Goal: Task Accomplishment & Management: Manage account settings

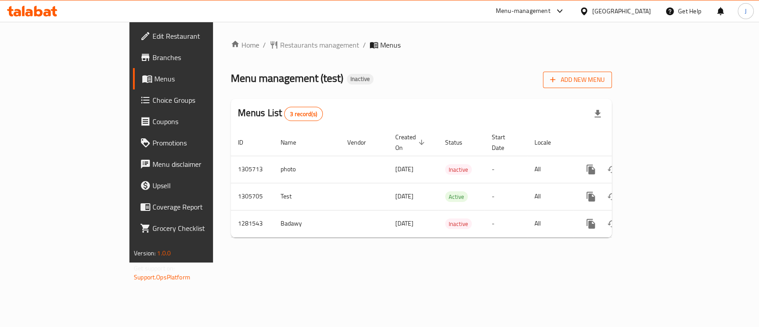
click at [604, 82] on span "Add New Menu" at bounding box center [577, 79] width 55 height 11
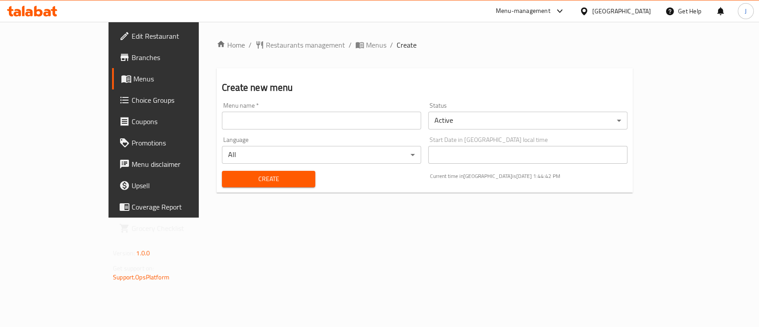
click at [484, 126] on body "​ Menu-management [GEOGRAPHIC_DATA] Get Help J Edit Restaurant Branches Menus C…" at bounding box center [379, 174] width 759 height 305
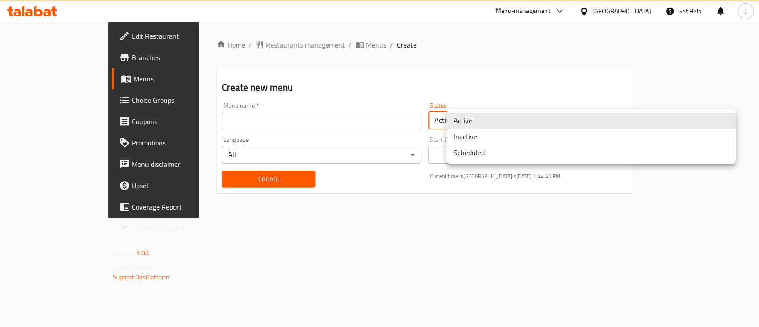
click at [481, 140] on li "Inactive" at bounding box center [590, 136] width 289 height 16
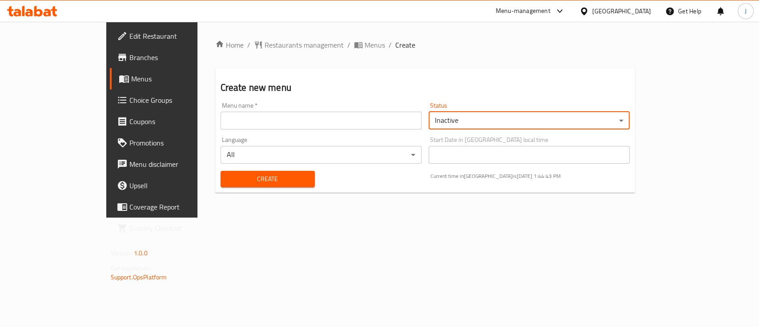
click at [220, 120] on input "text" at bounding box center [320, 121] width 201 height 18
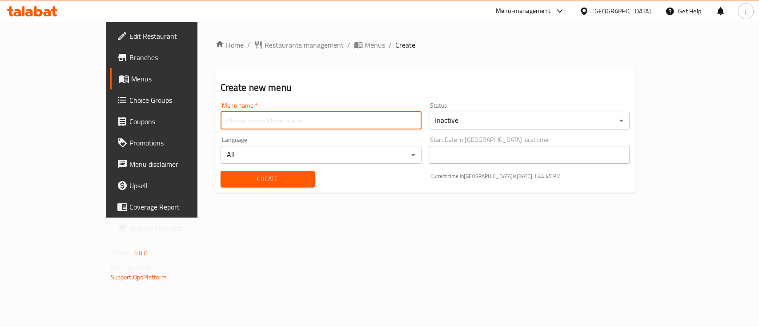
type input "Test"
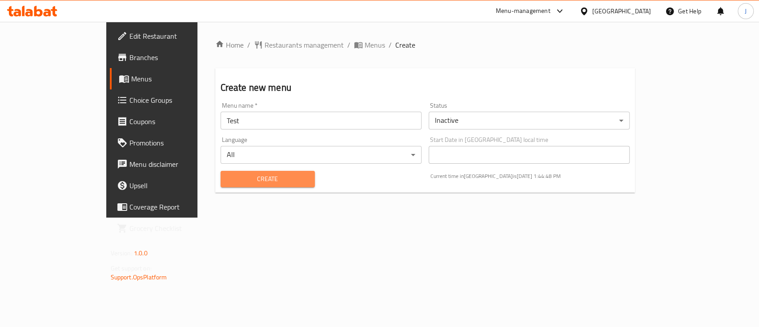
click at [228, 180] on span "Create" at bounding box center [268, 178] width 80 height 11
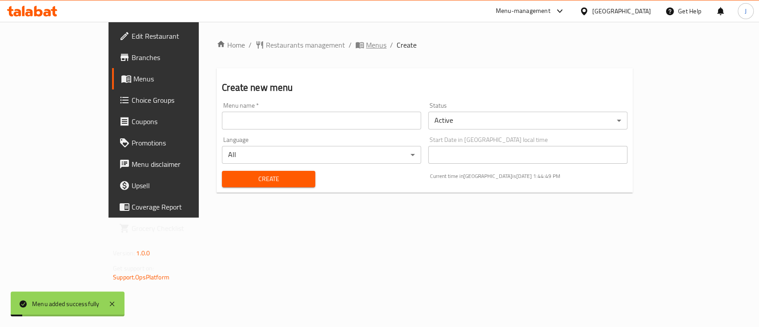
click at [366, 44] on span "Menus" at bounding box center [376, 45] width 20 height 11
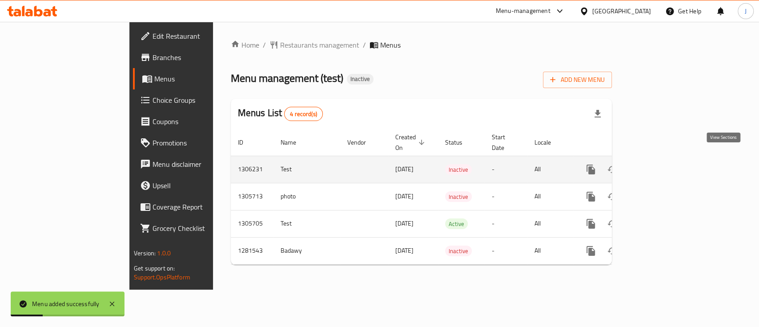
click at [665, 159] on link "enhanced table" at bounding box center [654, 169] width 21 height 21
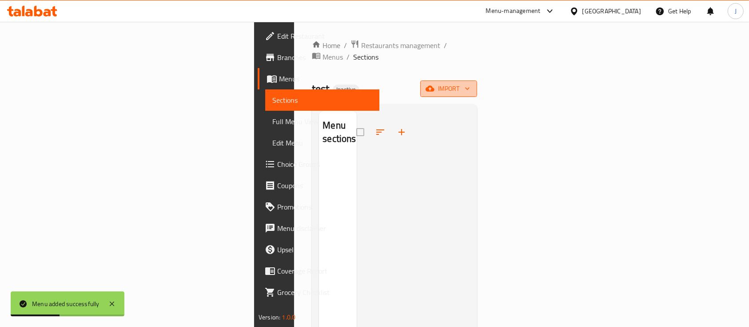
click at [470, 83] on span "import" at bounding box center [449, 88] width 43 height 11
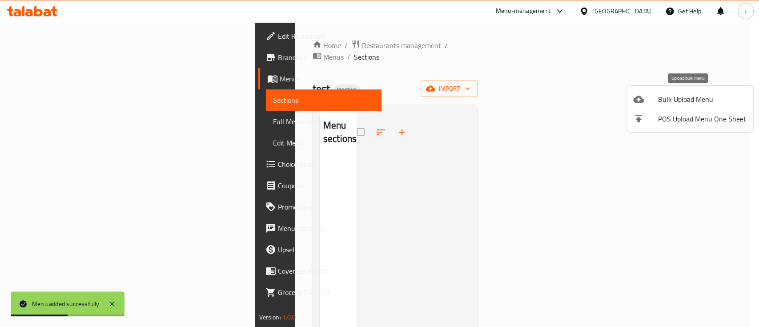
click at [685, 104] on span "Bulk Upload Menu" at bounding box center [702, 99] width 88 height 11
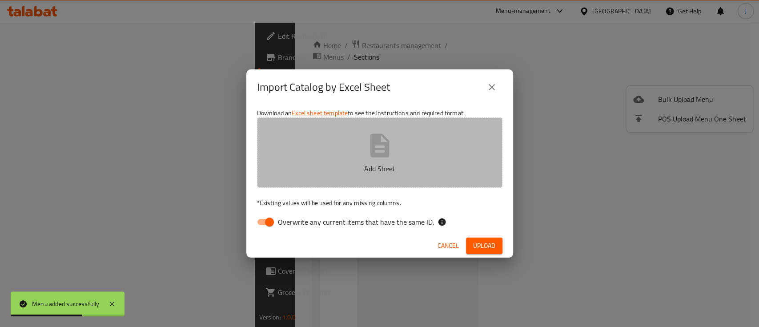
click at [366, 155] on icon "button" at bounding box center [379, 145] width 28 height 28
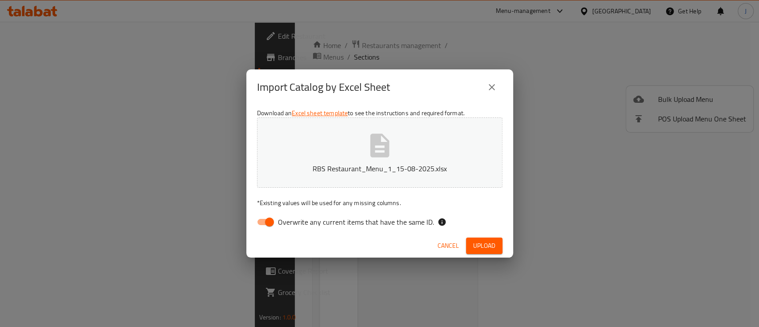
click at [480, 244] on span "Upload" at bounding box center [484, 245] width 22 height 11
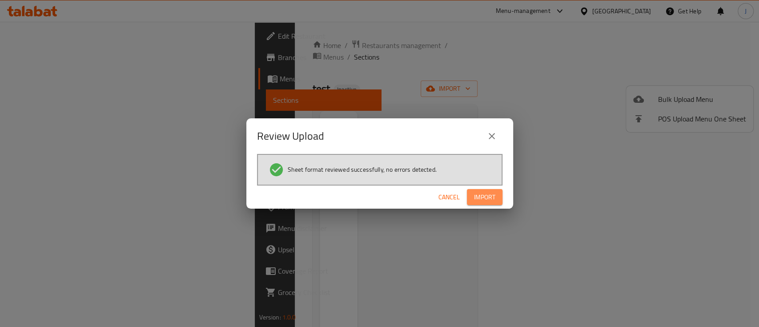
click at [487, 194] on span "Import" at bounding box center [484, 197] width 21 height 11
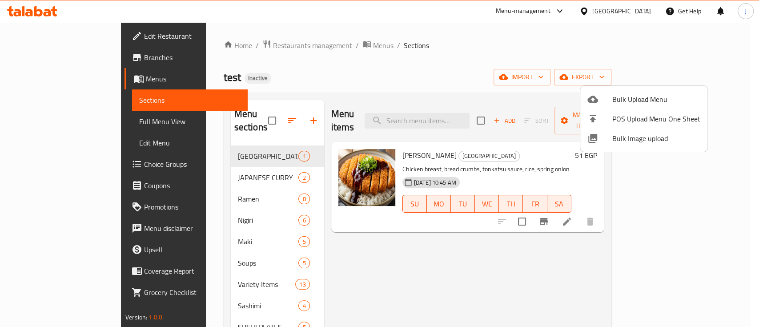
click at [56, 122] on div at bounding box center [379, 163] width 759 height 327
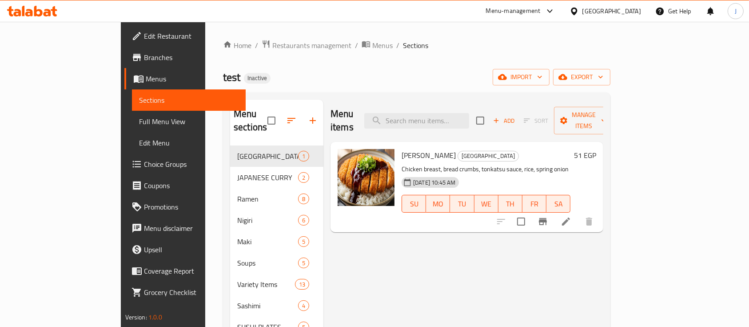
click at [139, 120] on span "Full Menu View" at bounding box center [189, 121] width 100 height 11
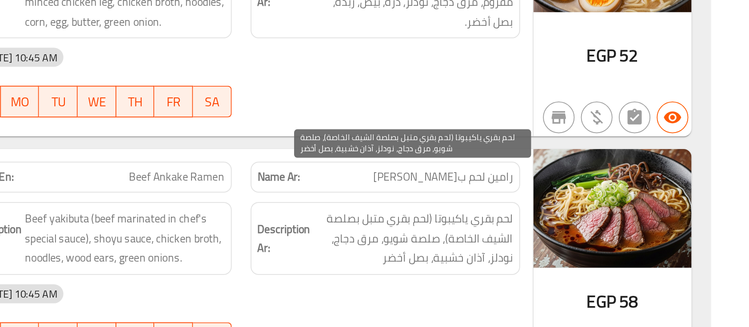
scroll to position [722, 0]
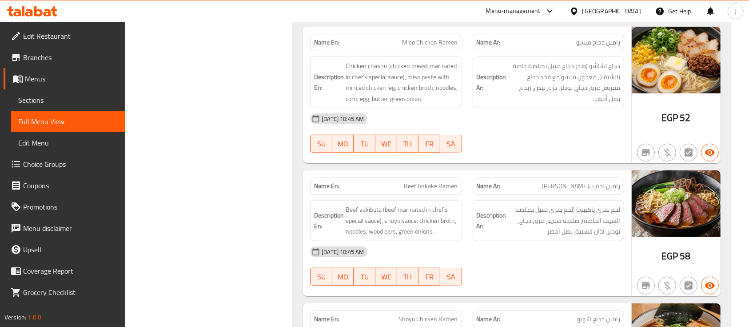
drag, startPoint x: 399, startPoint y: 247, endPoint x: 379, endPoint y: 258, distance: 23.3
click at [508, 204] on span "لحم بقري ياكيبوتا (لحم بقري متبل بصلصة الشيف الخاصة)، صلصة شويو، مرق دجاج، نودل…" at bounding box center [564, 220] width 112 height 33
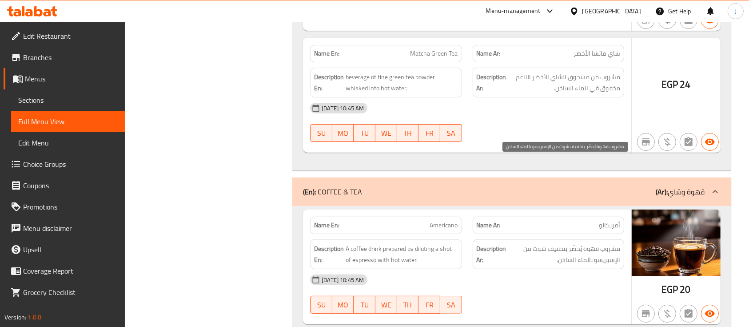
click at [570, 243] on span "مشروب قهوة يُحضّر بتخفيف شوت من الإسبريسو بالماء الساخن." at bounding box center [564, 254] width 112 height 22
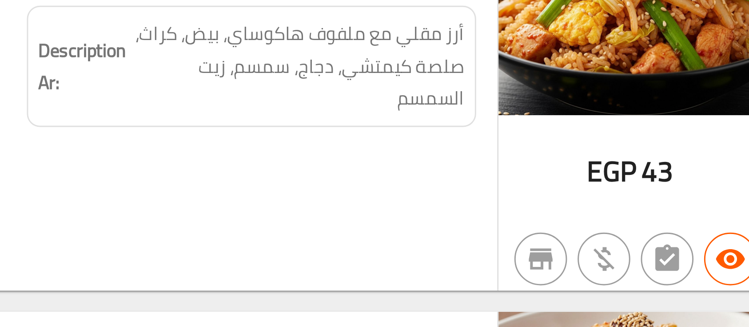
scroll to position [11497, 0]
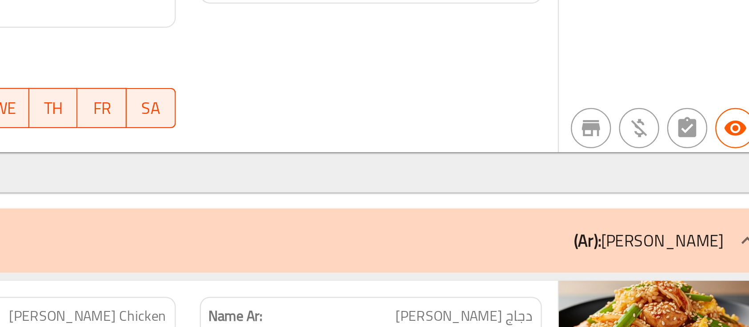
scroll to position [11393, 0]
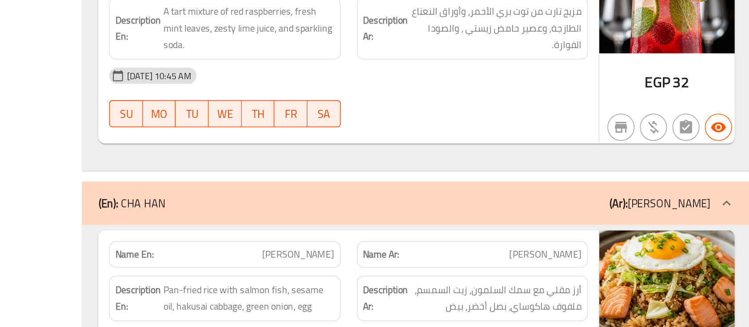
scroll to position [12860, 0]
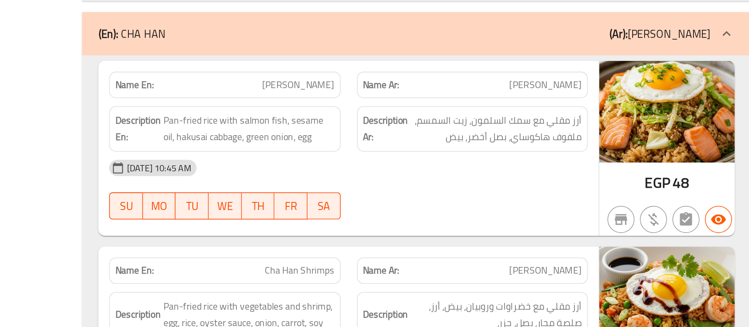
scroll to position [12977, 0]
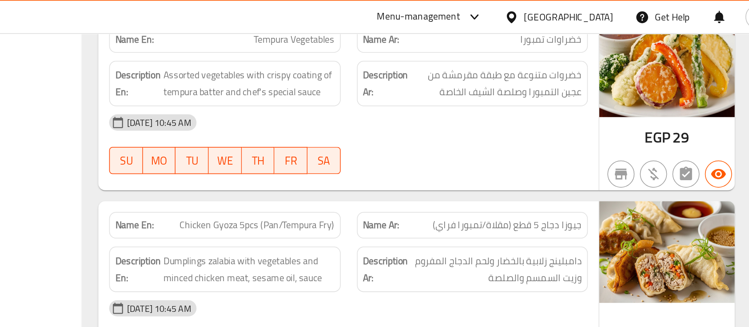
click at [576, 143] on span "جيوزا دجاج 5 قطع (مقلاة/تمبورا فراي)" at bounding box center [572, 147] width 98 height 9
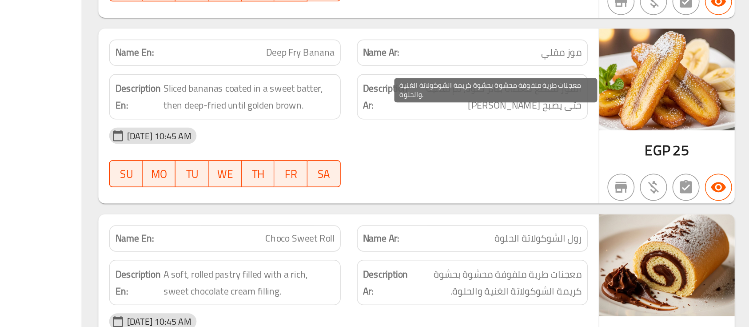
scroll to position [17859, 0]
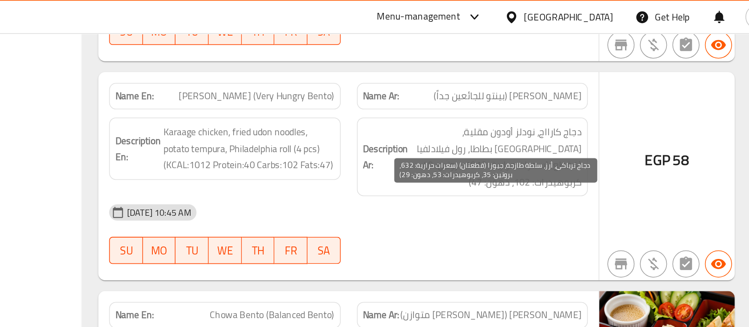
click at [615, 224] on span "دجاج ترياكي، أرز، سلطة طازجة، جيوزا (قطعتان) (سعرات حرارية: 632، بروتين: 35، كر…" at bounding box center [564, 240] width 112 height 33
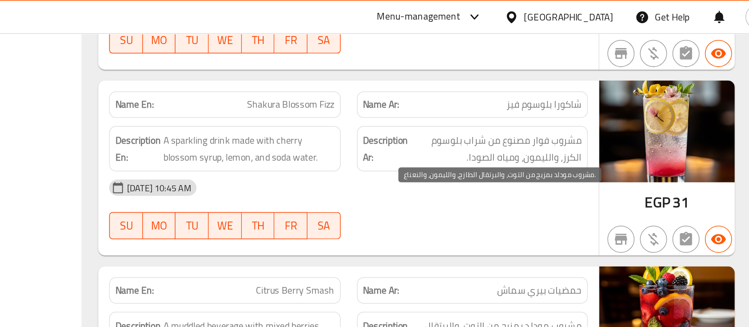
scroll to position [10194, 0]
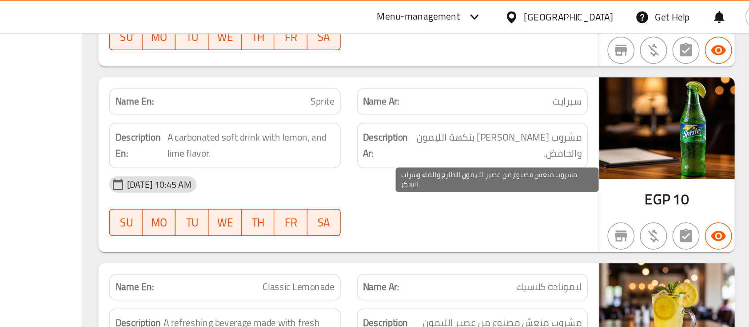
click at [567, 206] on span "مشروب منعش مصنوع من عصير الليمون الطازج والماء وشراب السكر." at bounding box center [564, 217] width 112 height 22
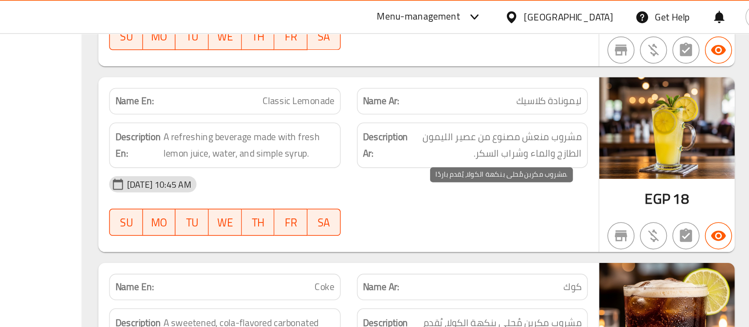
click at [592, 206] on span "مشروب مكربن مُحلى بنكهة الكولا، يُقدم باردًا." at bounding box center [566, 217] width 107 height 22
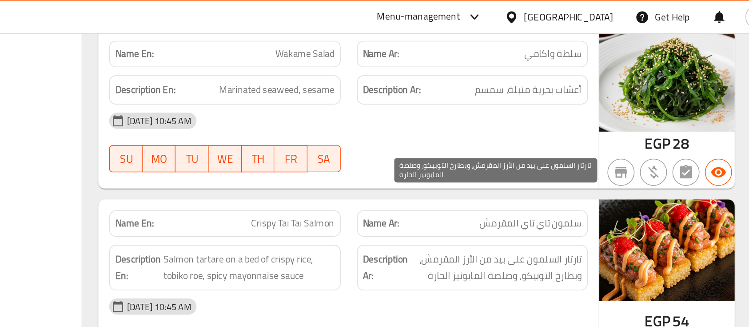
click at [563, 164] on span "تارتار السلمون على بيد من الأرز المقرمش، وبطارخ التوبيكو، وصلصة المايونيز الحارة" at bounding box center [564, 175] width 112 height 22
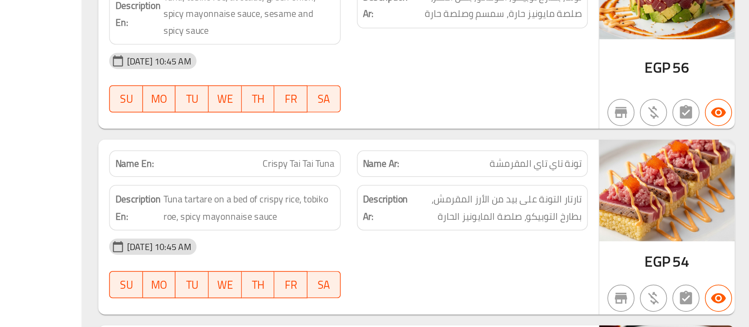
scroll to position [3827, 0]
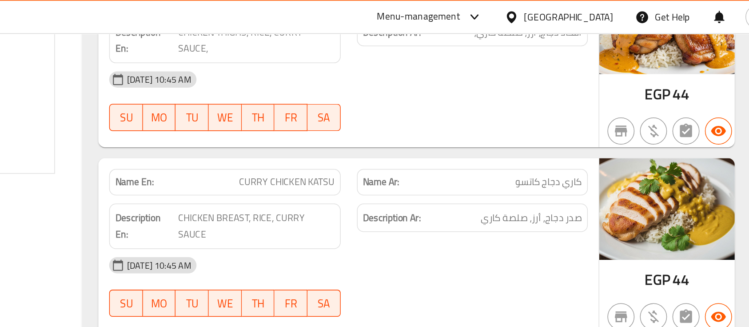
click at [573, 115] on p "Name Ar: كاري دجاج كاتسو" at bounding box center [549, 119] width 144 height 9
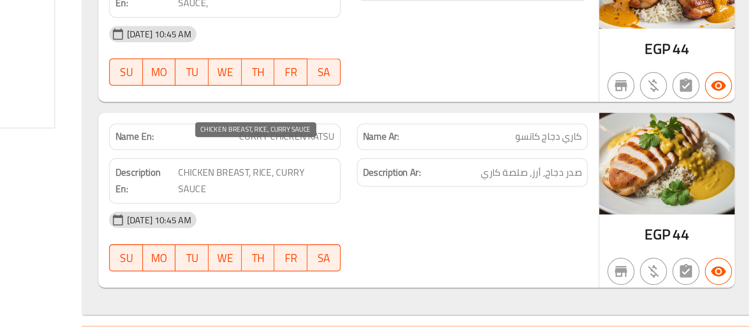
scroll to position [231, 0]
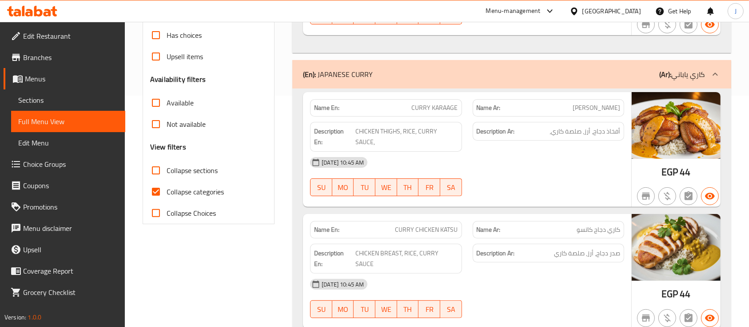
click at [535, 30] on div "[DATE] 10:45 AM SU MO TU WE TH FR SA" at bounding box center [467, 5] width 325 height 50
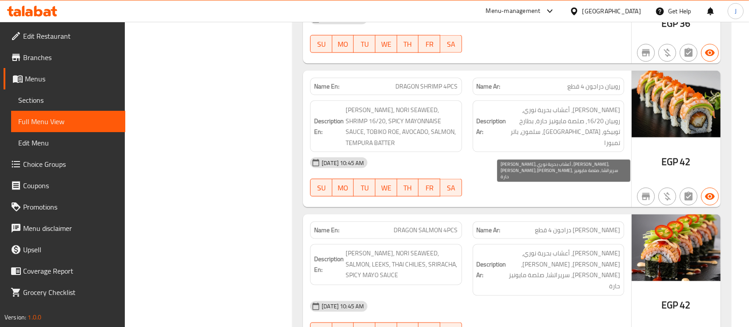
click at [543, 248] on span "[PERSON_NAME]، أعشاب بحرية نوري، [PERSON_NAME]، [PERSON_NAME]، [PERSON_NAME]، س…" at bounding box center [564, 270] width 112 height 44
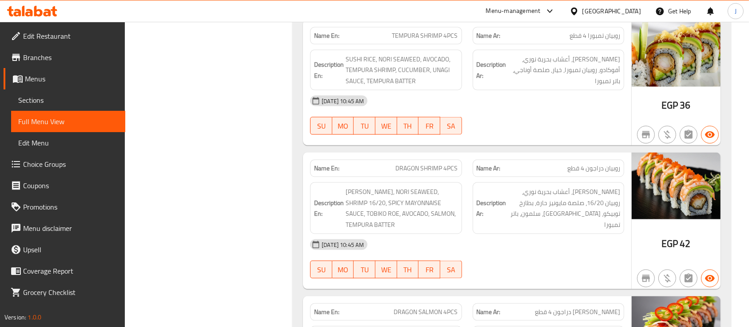
scroll to position [8021, 0]
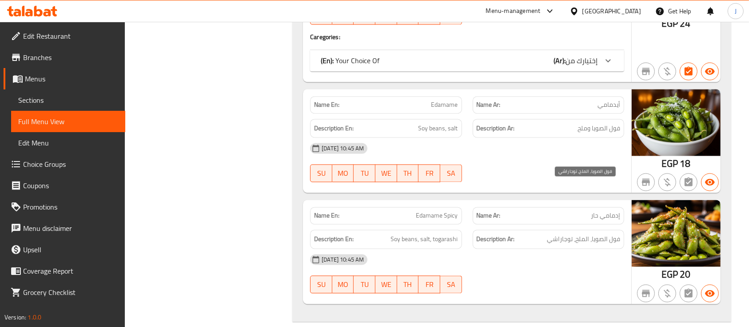
click at [549, 233] on span "فول الصويا، الملح، توجاراشي" at bounding box center [583, 238] width 73 height 11
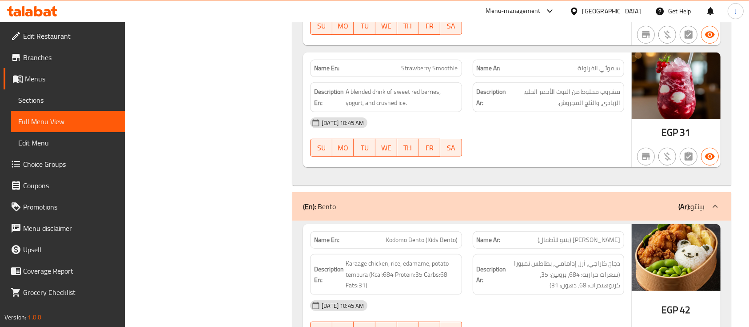
scroll to position [5070, 0]
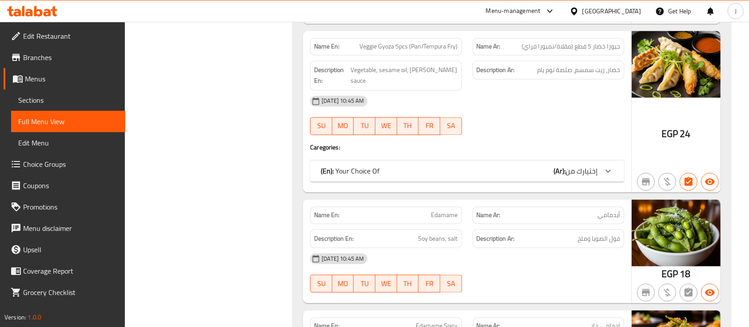
click at [493, 143] on h4 "Caregories:" at bounding box center [467, 147] width 314 height 9
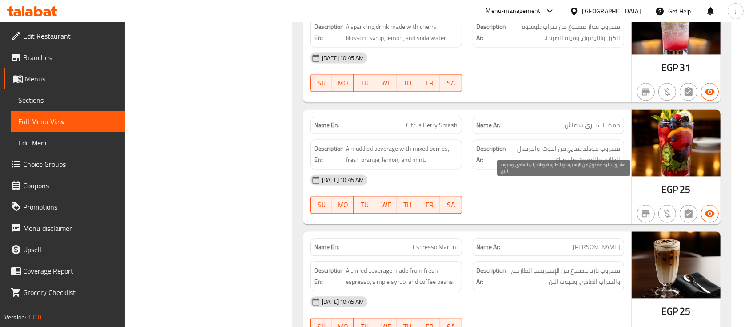
click at [512, 265] on span "مشروب بارد مصنوع من الإسبريسو الطازجة، والشراب العادي، وحبوب البن." at bounding box center [564, 276] width 112 height 22
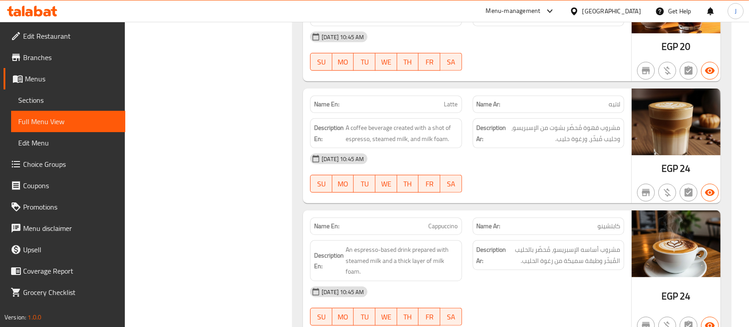
scroll to position [14247, 0]
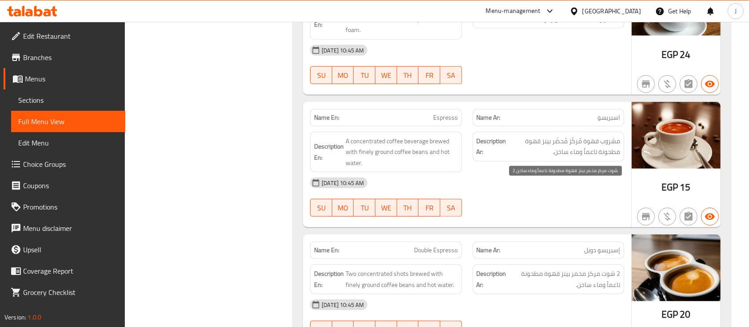
click at [559, 268] on span "2 شوت مركز مخمر بينز قهوة مطحونة ناعماً وماء ساخن." at bounding box center [564, 279] width 112 height 22
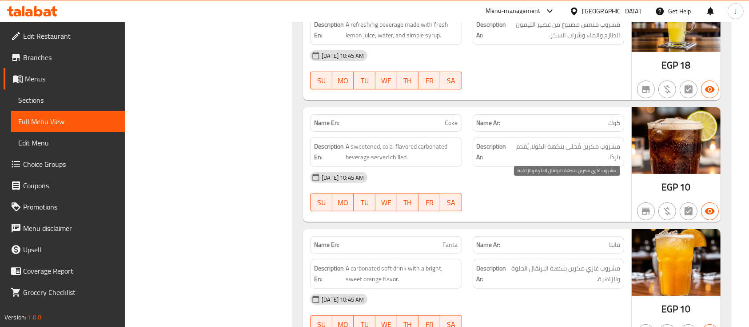
click at [532, 263] on span "مشروب غازي مكربن بنكهة البرتقال الحلوة والزاهية." at bounding box center [565, 274] width 110 height 22
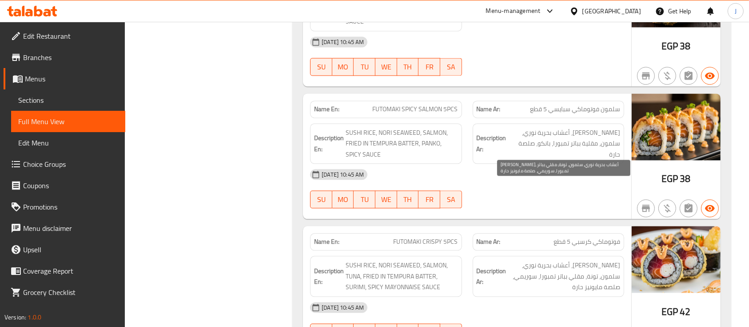
click at [575, 260] on span "[PERSON_NAME]، أعشاب بحرية نوري، سلمون، تونة، مقلي بباتر تمبورا، سوريمي، صلصة م…" at bounding box center [564, 276] width 112 height 33
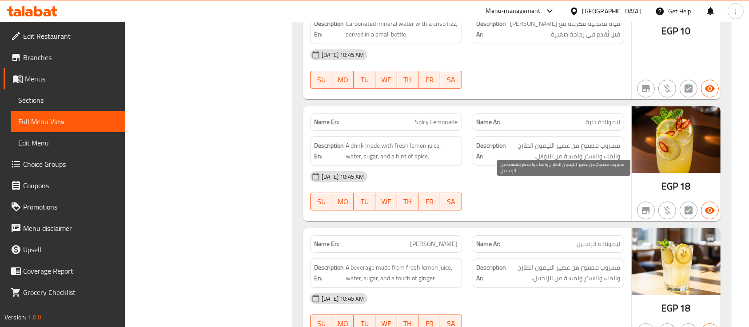
click at [583, 262] on span "مشروب مصنوع من عصير الليمون الطازج والماء والسكر ولمسة من الزنجبيل." at bounding box center [564, 273] width 112 height 22
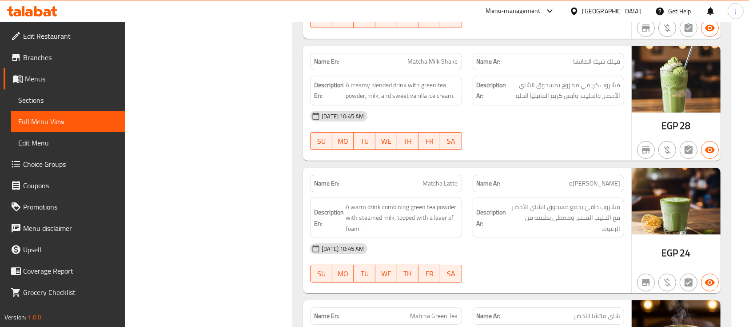
scroll to position [13518, 0]
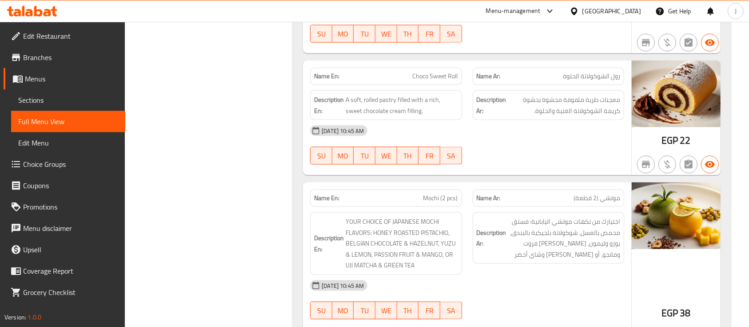
scroll to position [15363, 0]
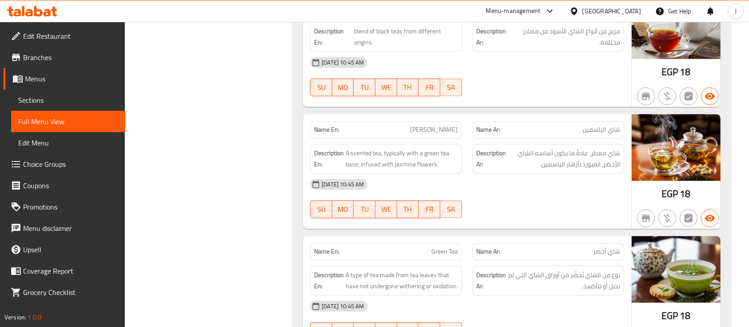
click at [516, 269] on span "نوع من الشاي يُحضّر من أوراق الشاي التي لم تذبل أو تتأكسد." at bounding box center [564, 280] width 112 height 22
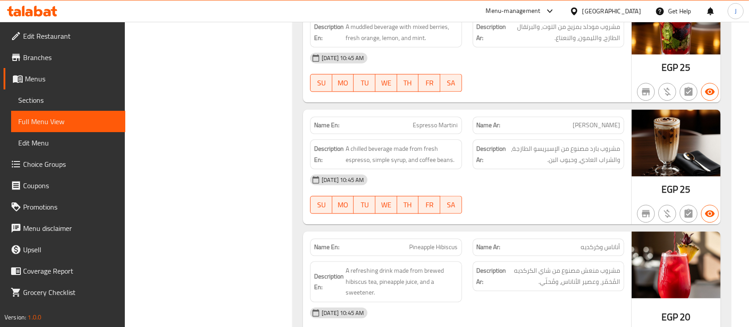
scroll to position [14998, 0]
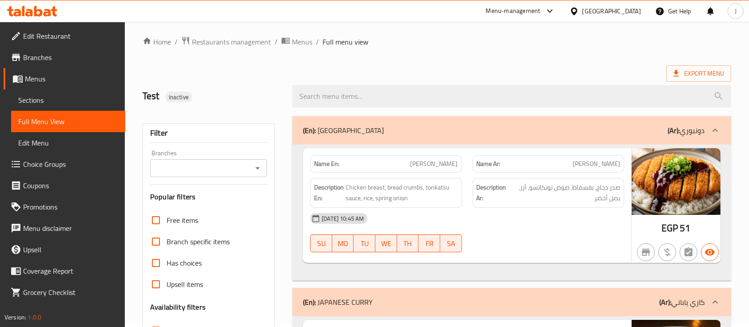
click at [501, 165] on strong "Name Ar:" at bounding box center [489, 163] width 24 height 9
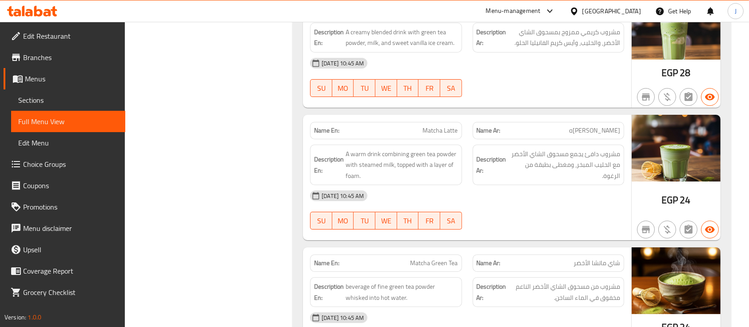
scroll to position [13860, 0]
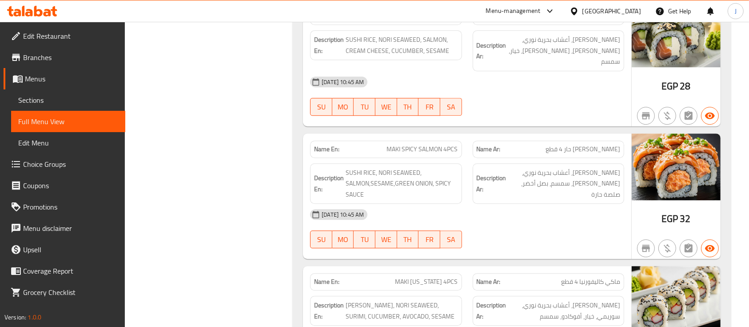
scroll to position [2479, 0]
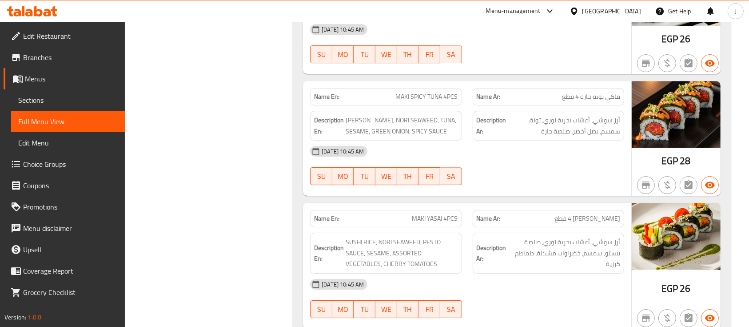
scroll to position [2855, 0]
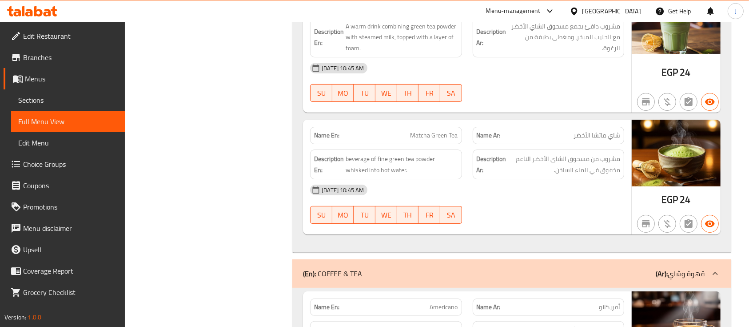
scroll to position [13686, 0]
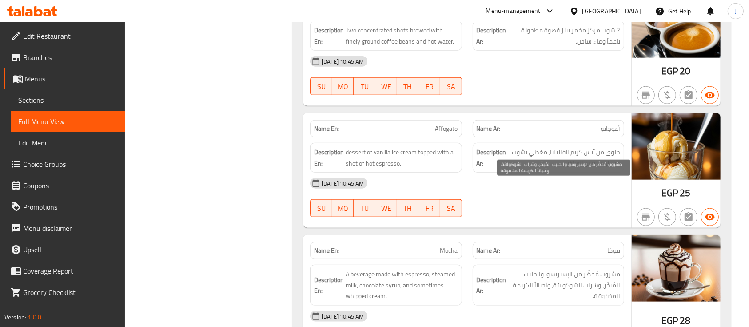
click at [522, 268] on span "مشروب مُحضّر من الإسبريسو، والحليب المُبخّر، وشراب الشوكولاتة، وأحياناً الكريمة…" at bounding box center [564, 284] width 112 height 33
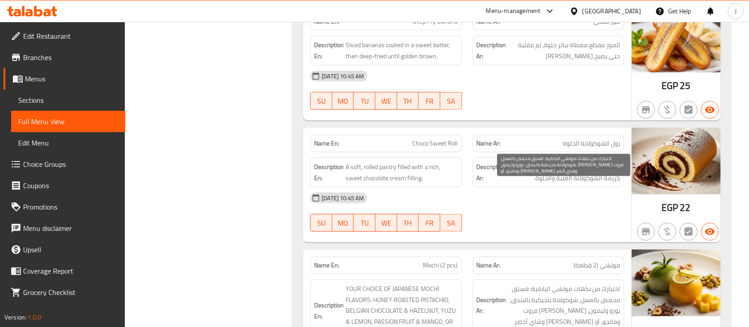
click at [556, 283] on span "اختيارك من نكهات موتشي اليابانية: فستق محمص بالعسل، شوكولاتة بلجيكية بالبندق، ي…" at bounding box center [564, 305] width 112 height 44
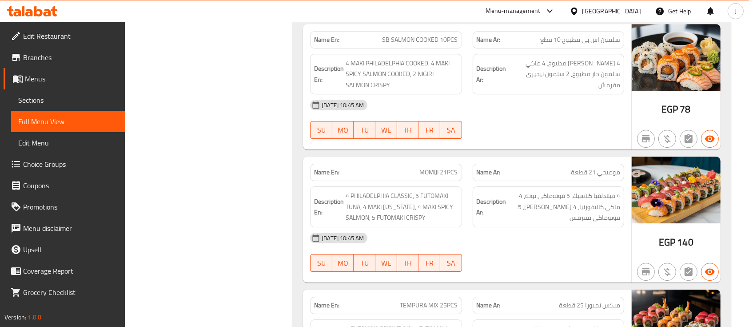
scroll to position [6293, 0]
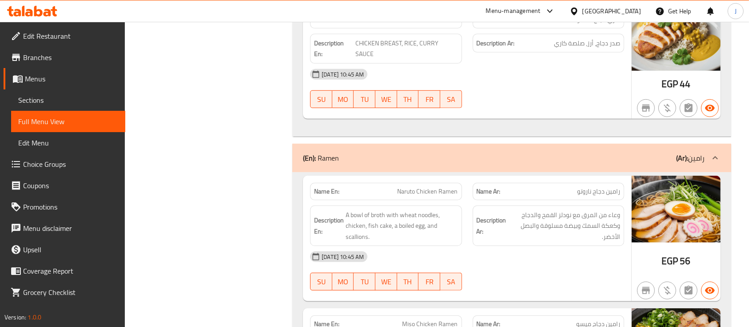
scroll to position [439, 0]
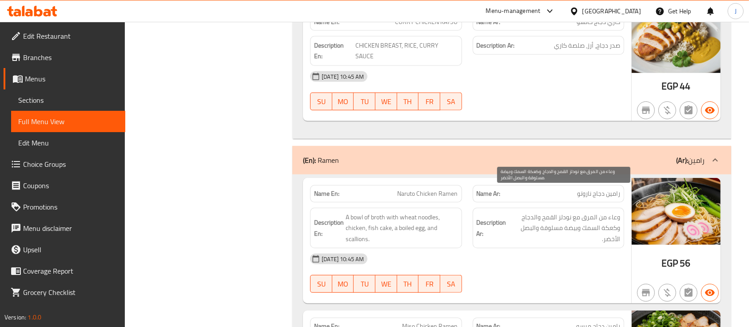
click at [537, 212] on span "وعاء من المرق مع نودلز القمح والدجاج وكعكة السمك وبيضة مسلوقة والبصل الأخضر." at bounding box center [564, 228] width 112 height 33
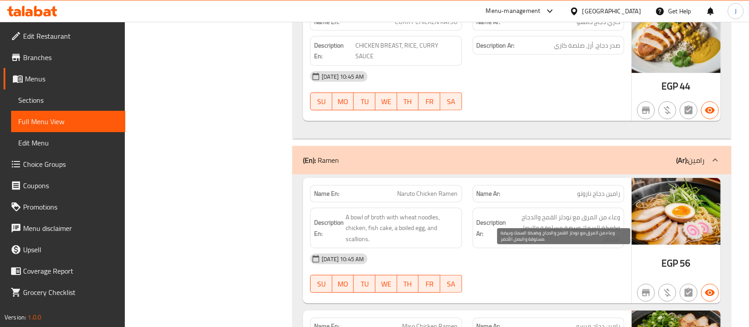
scroll to position [1373, 0]
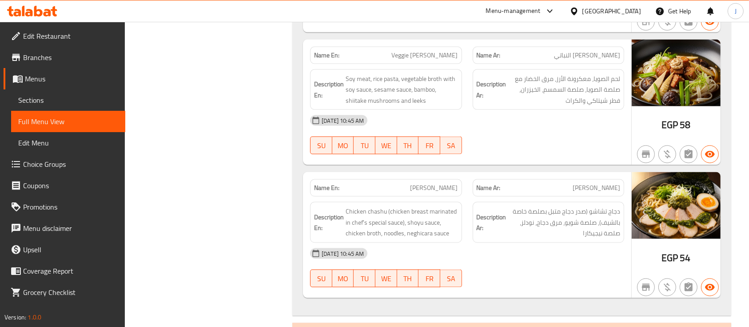
click at [552, 202] on div "Description Ar: دجاج تشاشو (صدر دجاج متبل بصلصة خاصة بالشيف)، صلصة شويو، مرق دج…" at bounding box center [549, 222] width 152 height 41
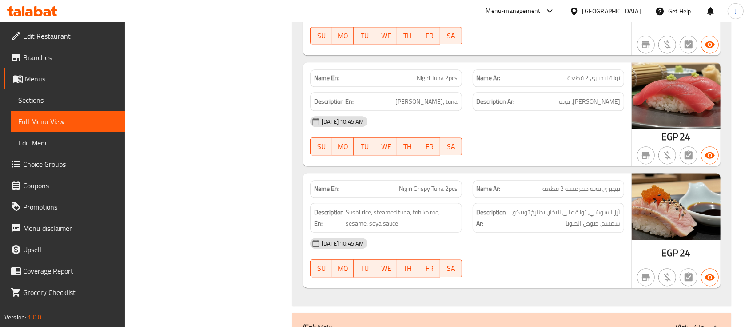
drag, startPoint x: 663, startPoint y: 80, endPoint x: 654, endPoint y: 84, distance: 9.9
click at [663, 80] on img at bounding box center [676, 95] width 89 height 67
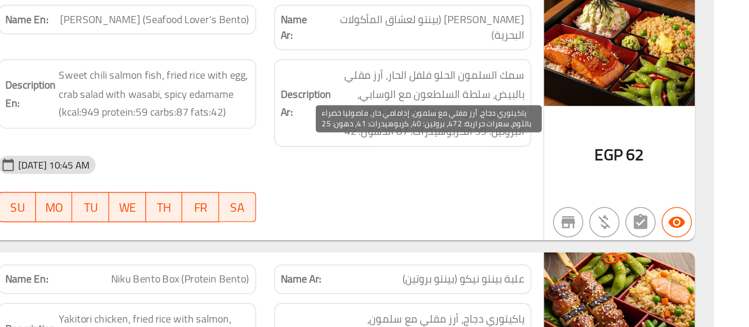
scroll to position [16035, 0]
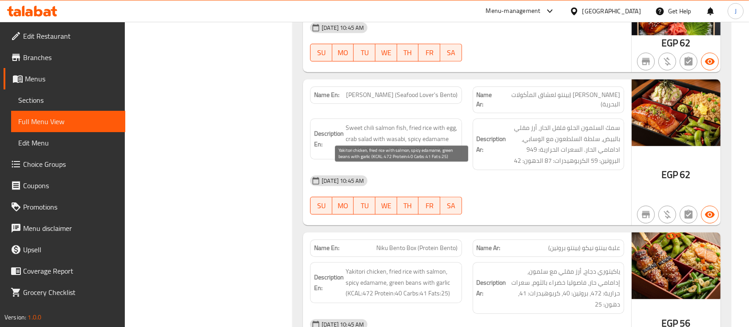
click at [442, 266] on span "Yakitori chicken, fried rice with salmon, spicy edamame, green beans with garli…" at bounding box center [402, 282] width 112 height 33
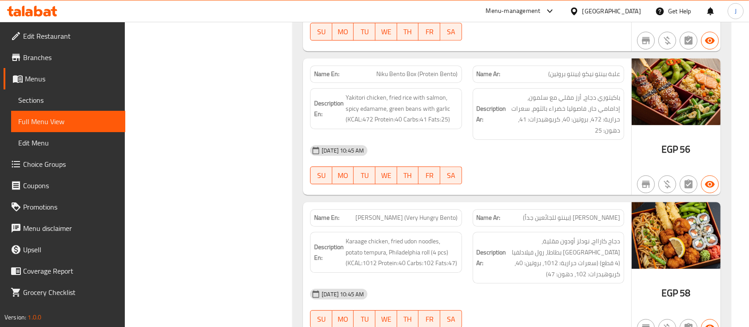
scroll to position [16209, 0]
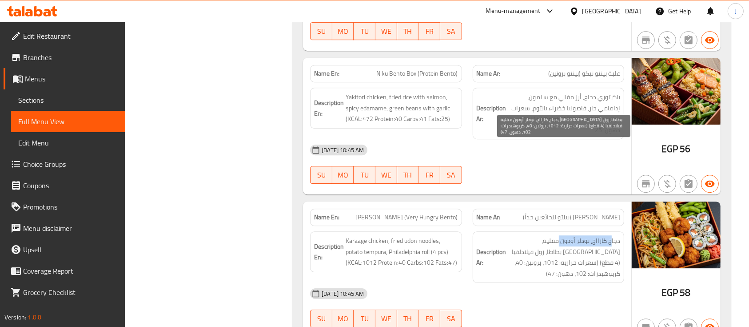
drag, startPoint x: 612, startPoint y: 143, endPoint x: 559, endPoint y: 143, distance: 52.4
click at [560, 235] on span "دجاج كارااج، نودلز أودون مقلية، [GEOGRAPHIC_DATA] بطاطا، رول فيلادلفيا (4 قطع) …" at bounding box center [564, 257] width 112 height 44
click at [606, 235] on span "دجاج كارااج، نودلز أودون مقلية، [GEOGRAPHIC_DATA] بطاطا، رول فيلادلفيا (4 قطع) …" at bounding box center [564, 257] width 112 height 44
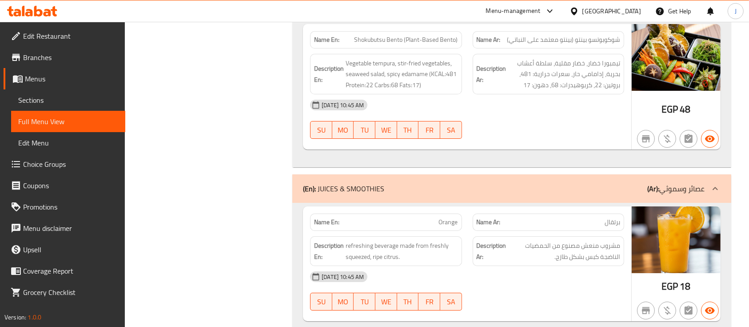
scroll to position [16681, 0]
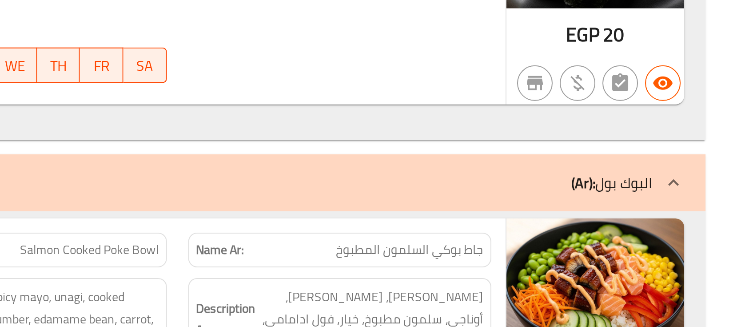
scroll to position [6935, 0]
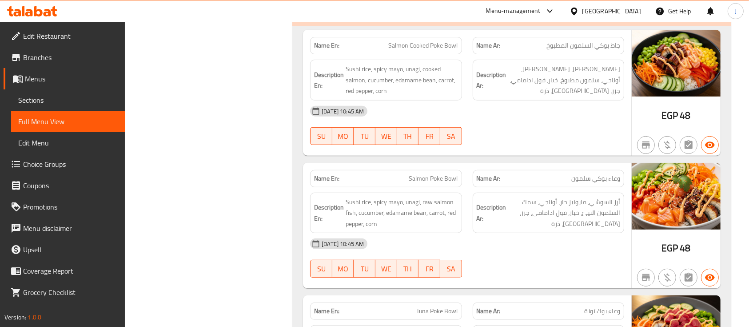
scroll to position [7107, 0]
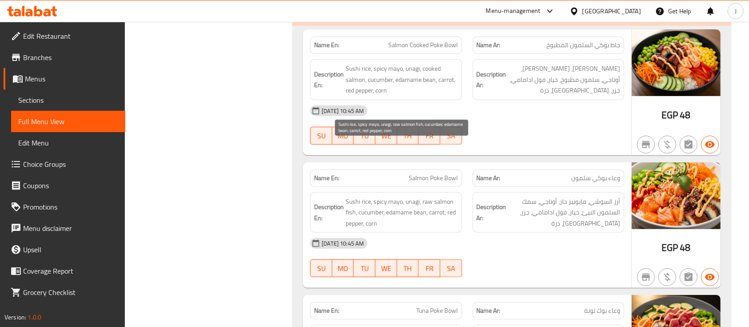
click at [441, 196] on span "Sushi rice, spicy mayo, unagi, raw salmon fish, cucumber, edamame bean, carrot,…" at bounding box center [402, 212] width 112 height 33
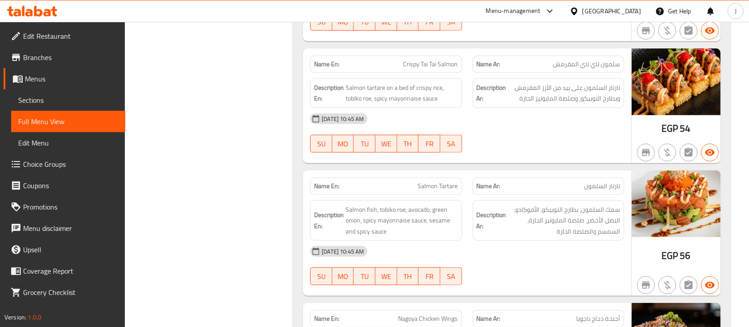
scroll to position [4146, 0]
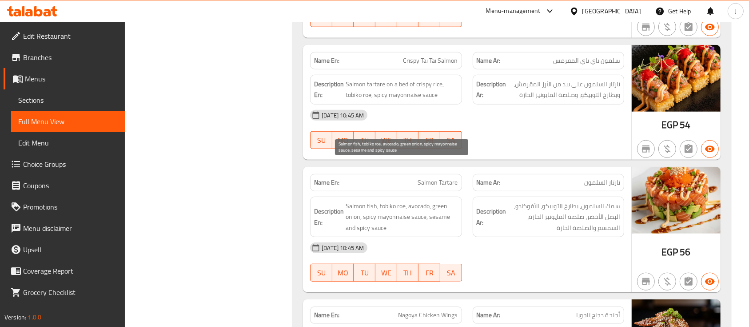
click at [440, 200] on span "Salmon fish, tobiko roe, avocado, green onion, spicy mayonnaise sauce, sesame a…" at bounding box center [402, 216] width 112 height 33
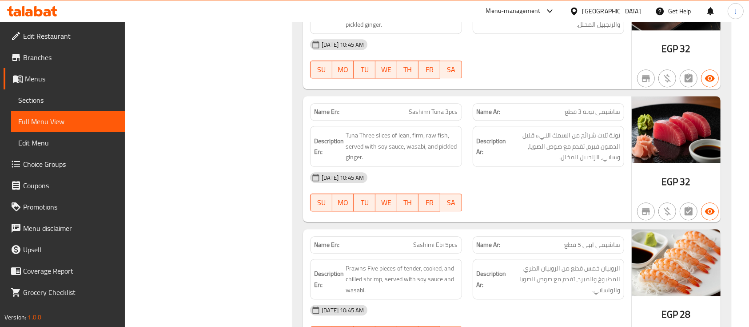
scroll to position [5578, 0]
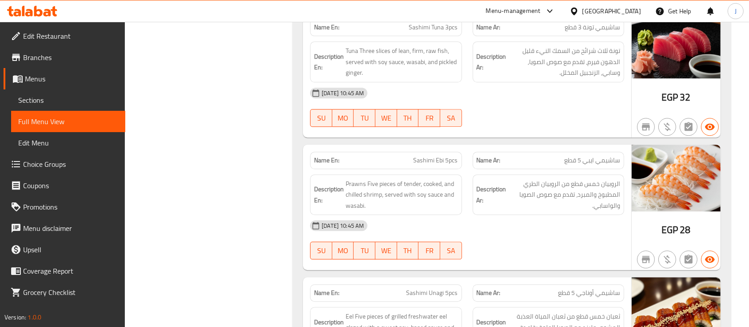
scroll to position [5818, 0]
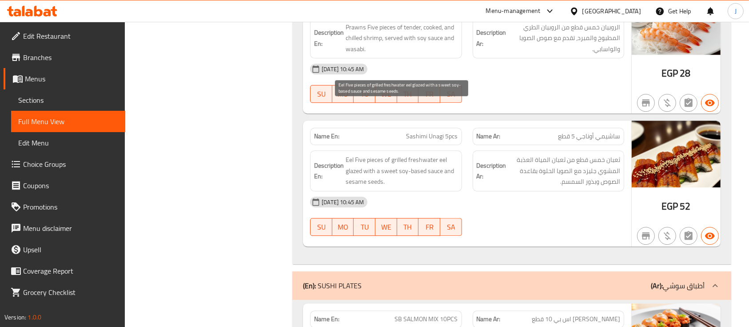
click at [453, 154] on span "Eel Five pieces of grilled freshwater eel glazed with a sweet soy-based sauce a…" at bounding box center [402, 170] width 112 height 33
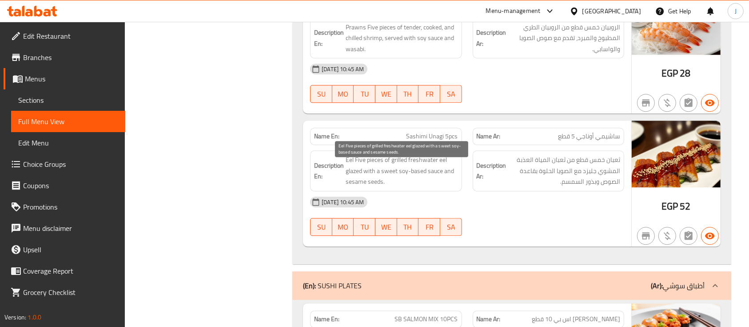
scroll to position [6042, 0]
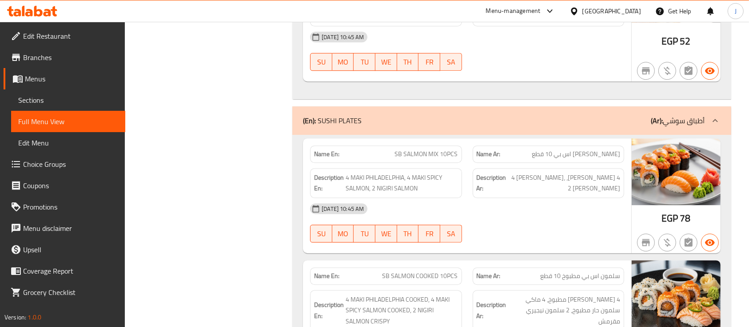
type button "4"
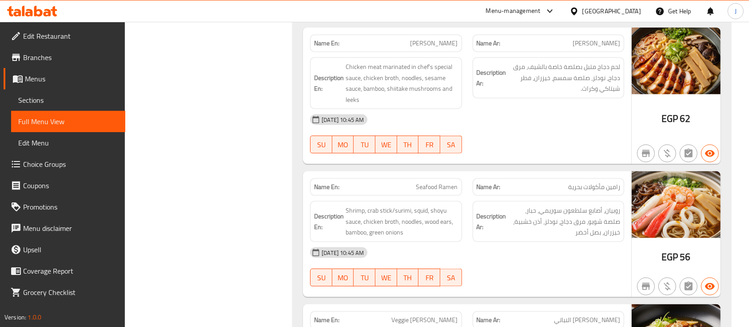
click at [519, 182] on p "Name Ar: [PERSON_NAME] بحرية" at bounding box center [549, 186] width 144 height 9
click at [447, 205] on span "Shrimp, crab stick/surimi, squid, shoyu sauce, chicken broth, noodles, wood ear…" at bounding box center [402, 221] width 112 height 33
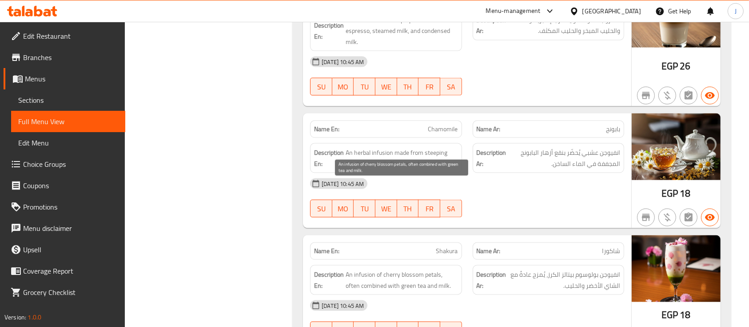
click at [442, 269] on span "An infusion of cherry blossom petals, often combined with green tea and milk." at bounding box center [402, 280] width 112 height 22
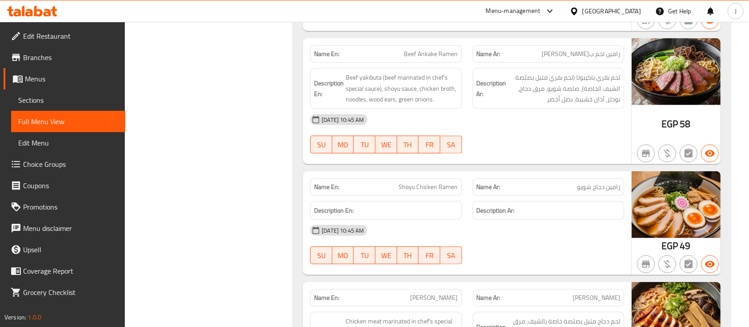
click at [444, 201] on div "Description En:" at bounding box center [386, 210] width 152 height 19
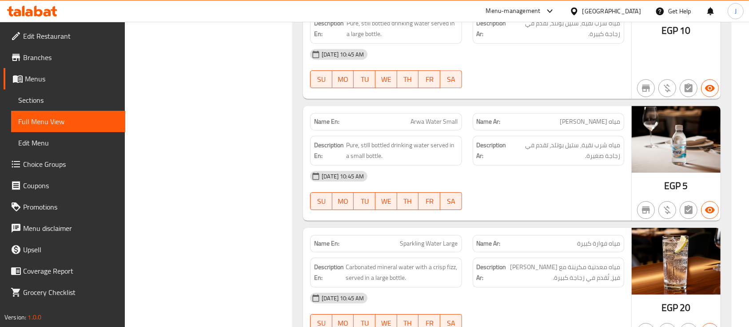
drag, startPoint x: 451, startPoint y: 119, endPoint x: 466, endPoint y: 116, distance: 15.1
type button "6"
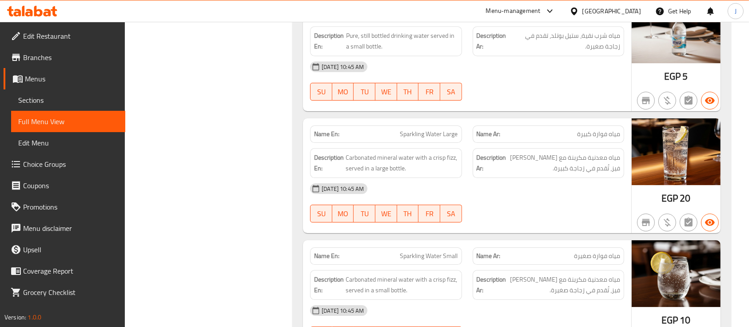
scroll to position [9648, 0]
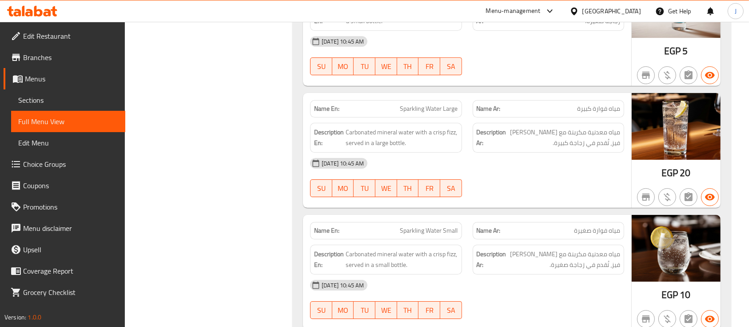
scroll to position [9767, 0]
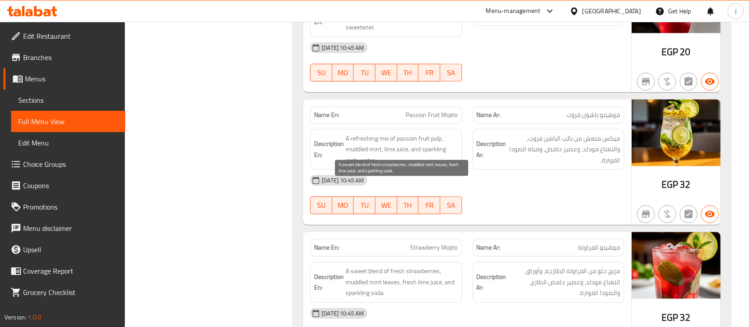
scroll to position [17108, 0]
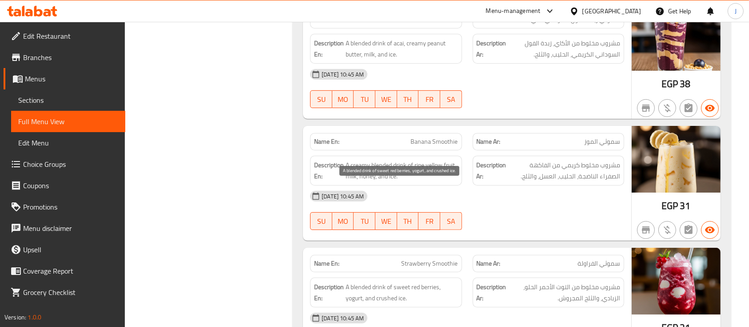
click at [432, 281] on span "A blended drink of sweet red berries, yogurt, and crushed ice." at bounding box center [402, 292] width 112 height 22
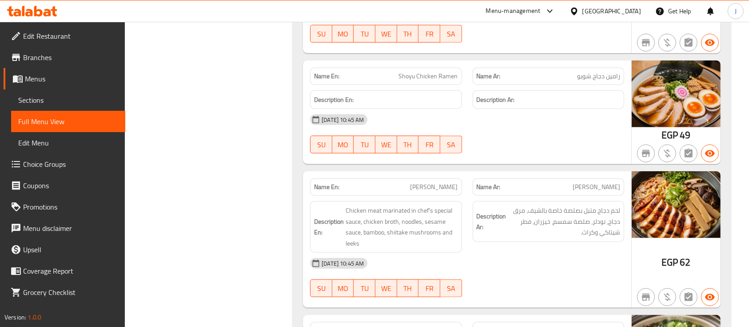
click at [440, 178] on div "Name En: [PERSON_NAME]" at bounding box center [386, 186] width 152 height 17
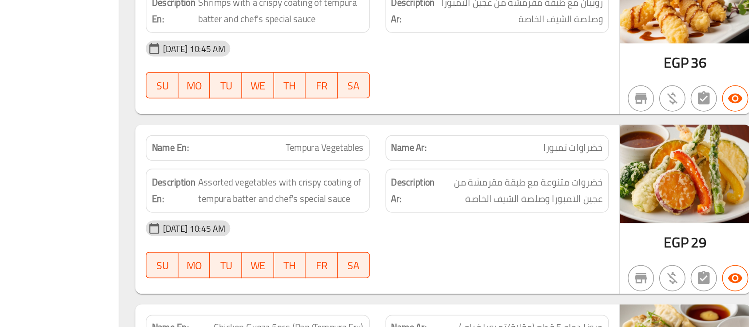
scroll to position [4659, 0]
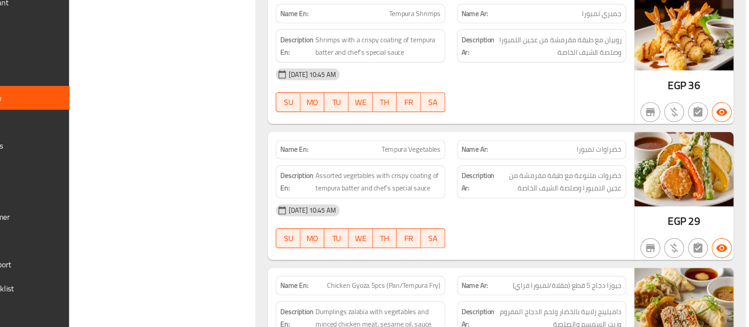
click at [476, 211] on div "[DATE] 10:45 AM" at bounding box center [467, 221] width 325 height 21
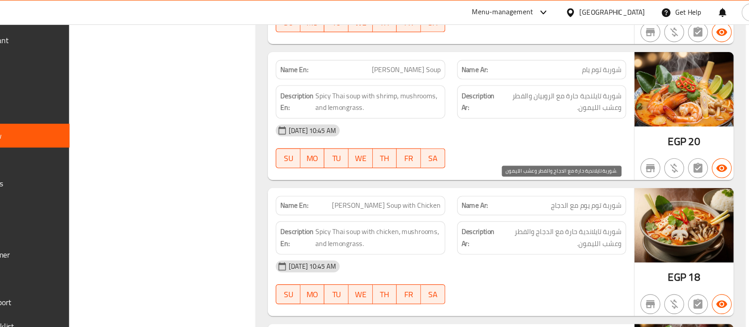
click at [585, 202] on span "شوربة تايلاندية حارة مع الدجاج والفطر وعشب الليمون." at bounding box center [564, 213] width 111 height 22
drag, startPoint x: 587, startPoint y: 164, endPoint x: 532, endPoint y: 193, distance: 62.2
click at [544, 202] on span "شوربة تايلاندية حارة مع الدجاج والفطر وعشب الليمون." at bounding box center [564, 213] width 111 height 22
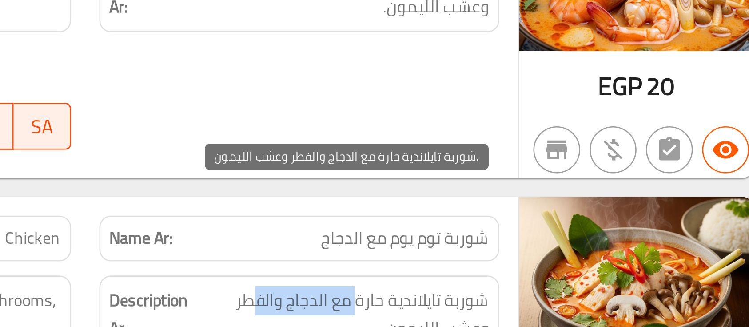
drag, startPoint x: 568, startPoint y: 168, endPoint x: 536, endPoint y: 172, distance: 31.7
click at [535, 202] on span "شوربة تايلاندية حارة مع الدجاج والفطر وعشب الليمون." at bounding box center [564, 213] width 111 height 22
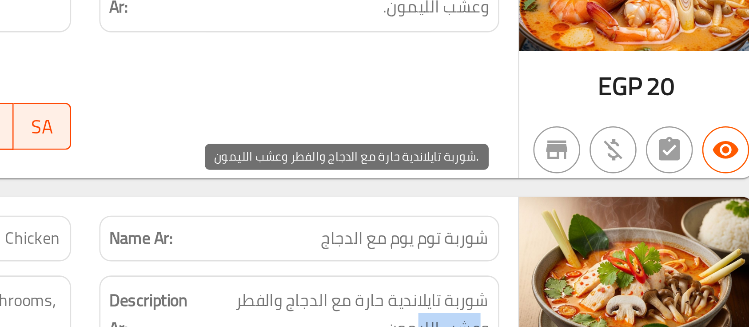
drag, startPoint x: 616, startPoint y: 182, endPoint x: 595, endPoint y: 180, distance: 21.9
click at [593, 202] on span "شوربة تايلاندية حارة مع الدجاج والفطر وعشب الليمون." at bounding box center [564, 213] width 111 height 22
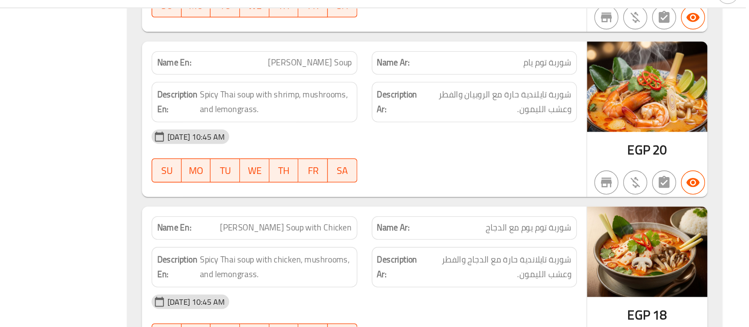
copy span "[PERSON_NAME] Soup with Chicken"
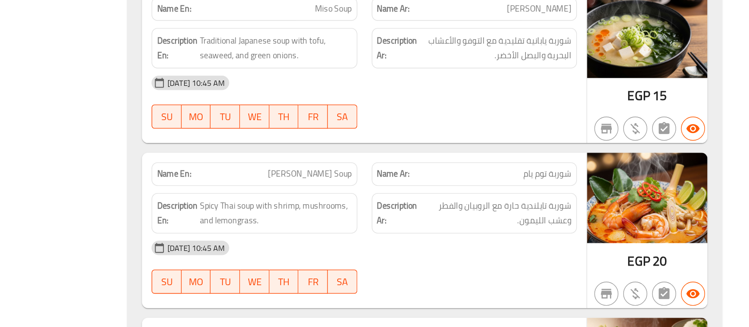
scroll to position [3146, 0]
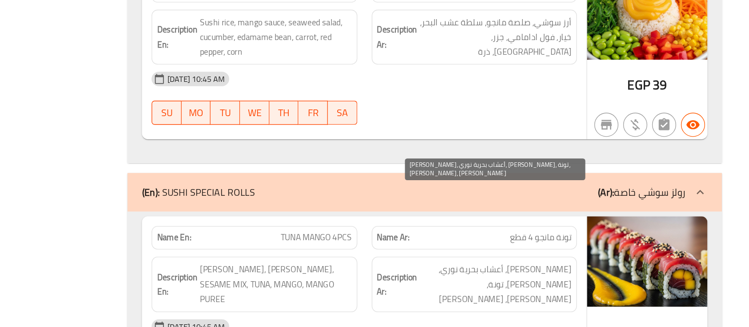
click at [524, 279] on span "[PERSON_NAME]، أعشاب بحرية نوري، [PERSON_NAME]، تونة، [PERSON_NAME]، [PERSON_NA…" at bounding box center [564, 295] width 112 height 33
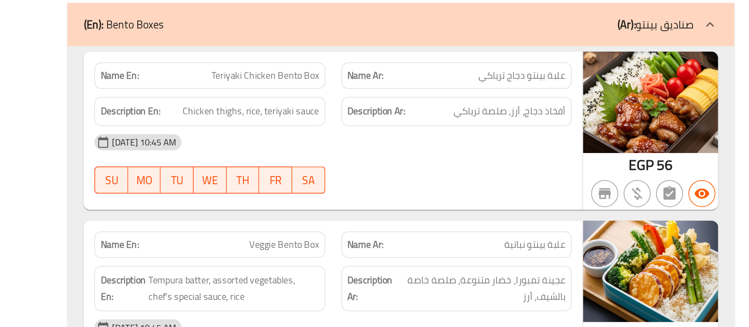
scroll to position [15645, 0]
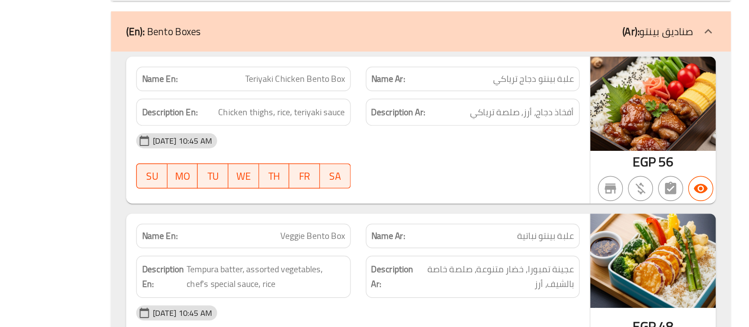
drag, startPoint x: 594, startPoint y: 163, endPoint x: 620, endPoint y: 160, distance: 25.9
click at [545, 270] on span "عجينة تمبورا، خضار متنوعة، صلصة خاصة بالشيف، أرز" at bounding box center [565, 281] width 110 height 22
drag, startPoint x: 588, startPoint y: 188, endPoint x: 621, endPoint y: 187, distance: 32.9
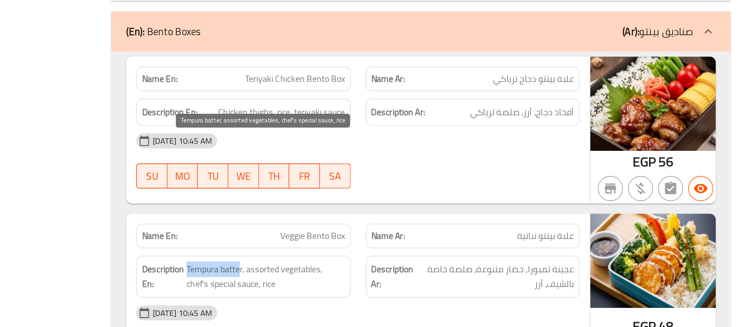
drag, startPoint x: 346, startPoint y: 188, endPoint x: 385, endPoint y: 188, distance: 38.7
click at [385, 270] on span "Tempura batter, assorted vegetables, chef's special sauce, rice" at bounding box center [402, 281] width 112 height 22
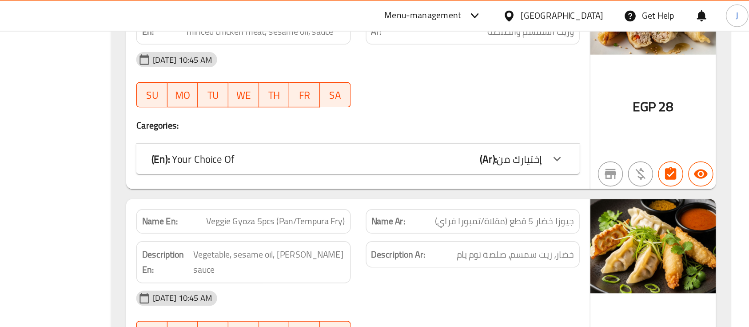
click at [529, 200] on div "[DATE] 10:45 AM" at bounding box center [467, 210] width 325 height 21
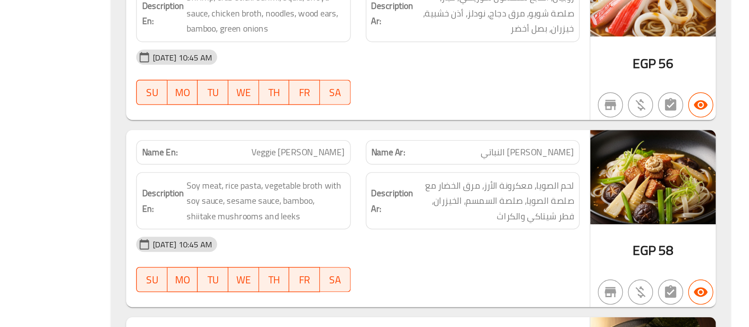
scroll to position [1288, 0]
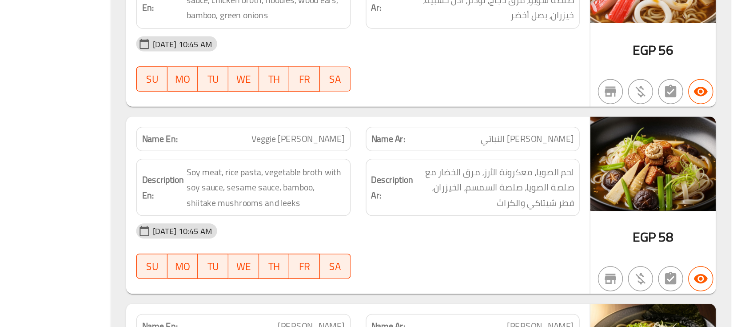
click at [539, 195] on div "[DATE] 10:45 AM" at bounding box center [467, 205] width 325 height 21
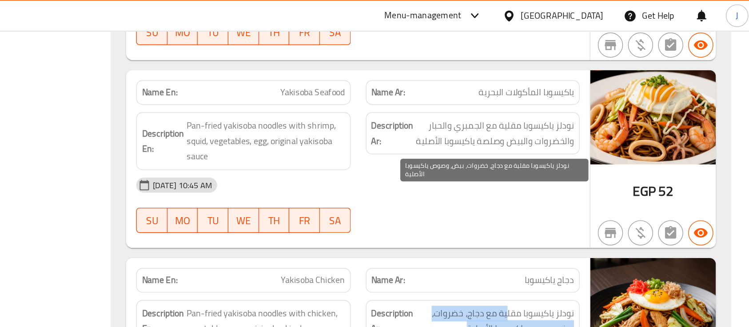
drag, startPoint x: 574, startPoint y: 141, endPoint x: 546, endPoint y: 153, distance: 30.3
click at [546, 216] on span "نودلز ياكيسوبا مقلية مع دجاج، خضروات، بيض، وصوص ياكيسوبا الأصلية" at bounding box center [564, 227] width 112 height 22
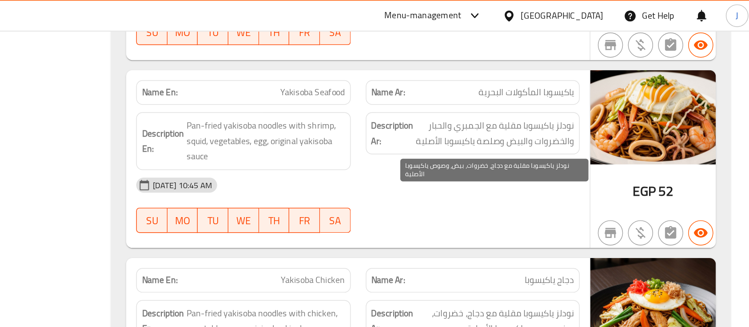
click at [564, 216] on span "نودلز ياكيسوبا مقلية مع دجاج، خضروات، بيض، وصوص ياكيسوبا الأصلية" at bounding box center [564, 227] width 112 height 22
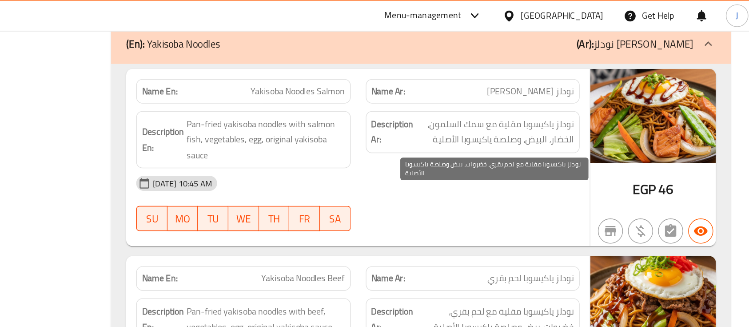
click at [517, 215] on span "نودلز ياكيسوبا مقلية مع لحم بقري، خضروات، بيض وصلصة ياكيسوبا الأصلية" at bounding box center [564, 226] width 112 height 22
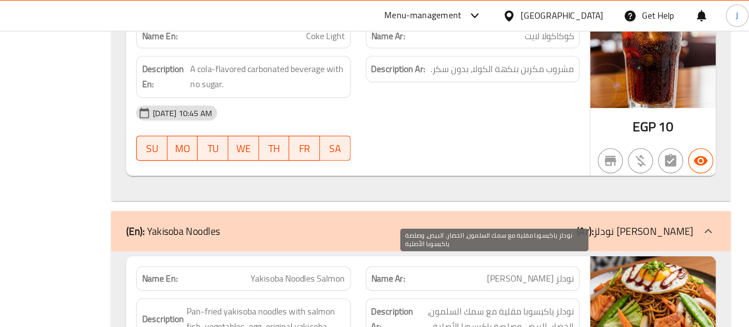
scroll to position [11134, 0]
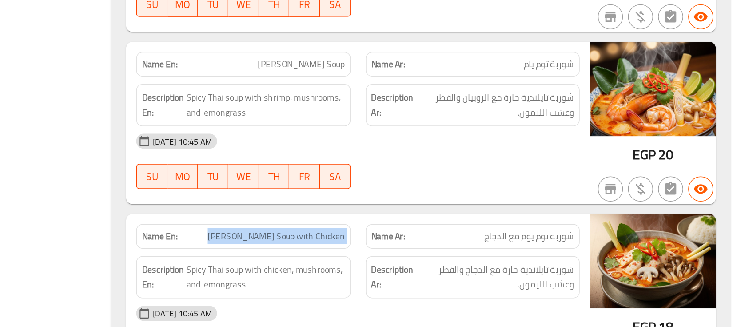
scroll to position [3188, 0]
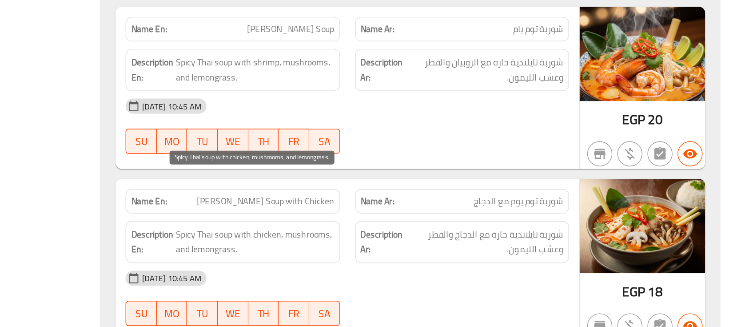
drag, startPoint x: 358, startPoint y: 224, endPoint x: 390, endPoint y: 223, distance: 32.5
click at [390, 256] on span "Spicy Thai soup with chicken, mushrooms, and lemongrass." at bounding box center [402, 267] width 112 height 22
click at [402, 256] on span "Spicy Thai soup with chicken, mushrooms, and lemongrass." at bounding box center [402, 267] width 112 height 22
drag, startPoint x: 360, startPoint y: 235, endPoint x: 397, endPoint y: 236, distance: 37.3
click at [394, 256] on span "Spicy Thai soup with chicken, mushrooms, and lemongrass." at bounding box center [402, 267] width 112 height 22
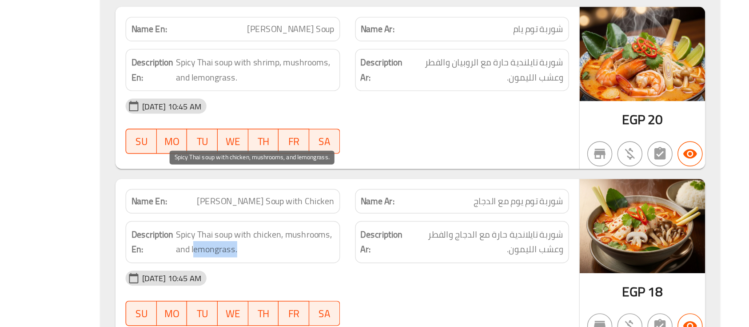
click at [406, 256] on span "Spicy Thai soup with chicken, mushrooms, and lemongrass." at bounding box center [402, 267] width 112 height 22
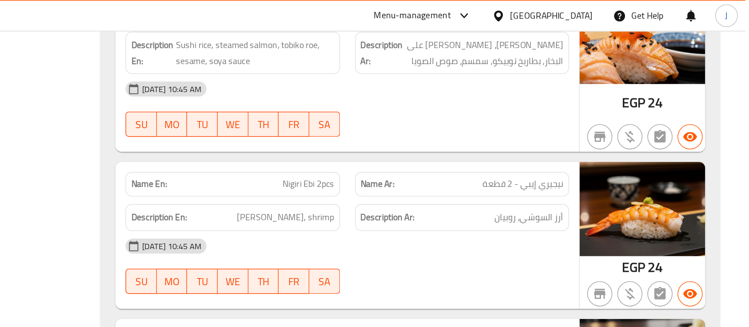
scroll to position [0, 0]
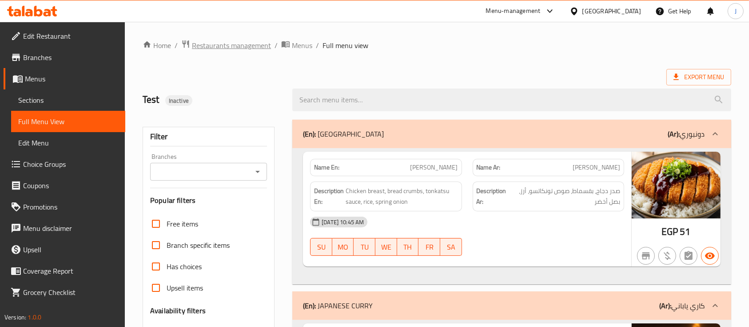
click at [244, 47] on span "Restaurants management" at bounding box center [231, 45] width 79 height 11
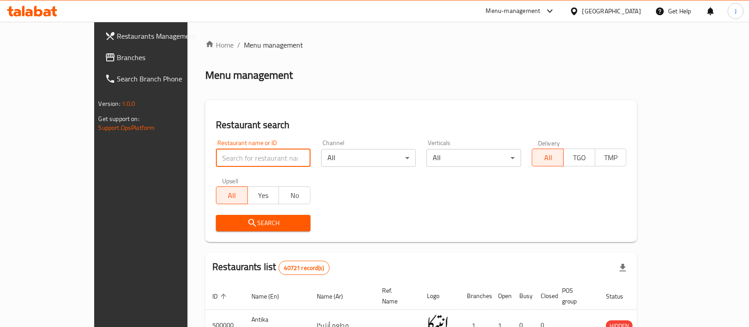
click at [216, 153] on input "search" at bounding box center [263, 158] width 95 height 18
paste input "662632"
type input "662632"
click button "Search" at bounding box center [263, 223] width 95 height 16
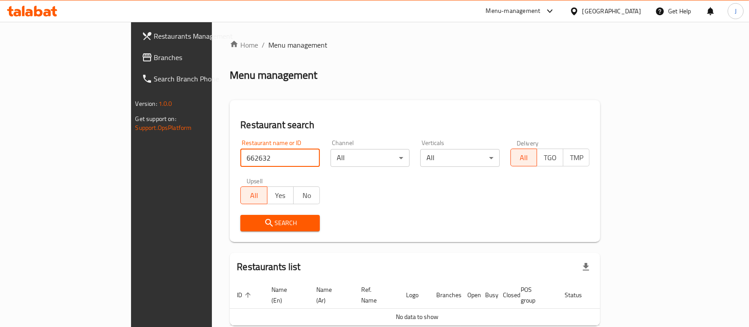
click at [636, 11] on div "[GEOGRAPHIC_DATA]" at bounding box center [612, 11] width 59 height 10
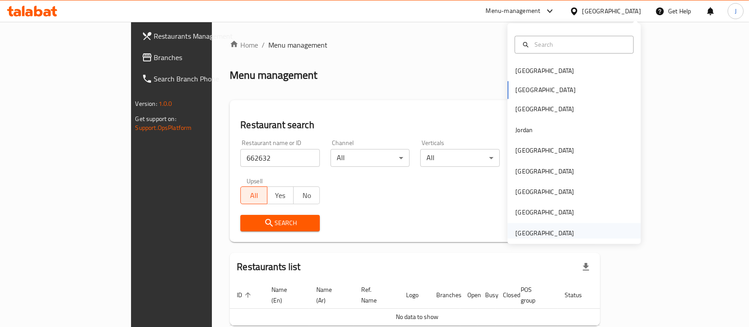
click at [541, 236] on div "[GEOGRAPHIC_DATA]" at bounding box center [545, 233] width 59 height 10
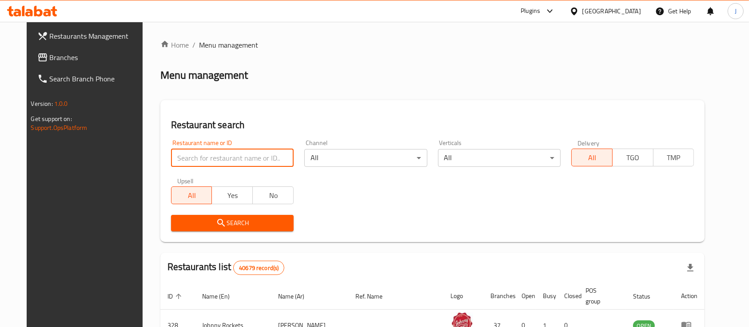
click at [182, 163] on input "search" at bounding box center [232, 158] width 123 height 18
paste input "662632"
type input "662632"
click button "Search" at bounding box center [232, 223] width 123 height 16
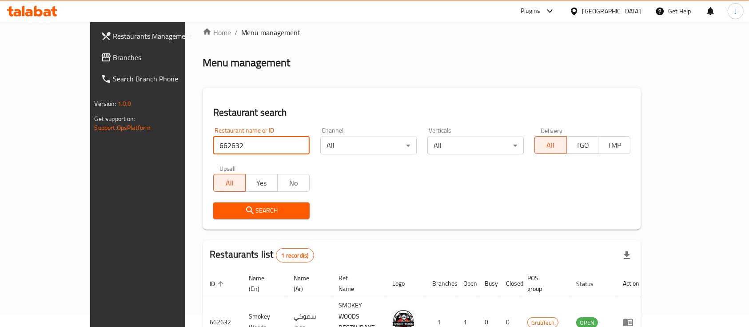
scroll to position [52, 0]
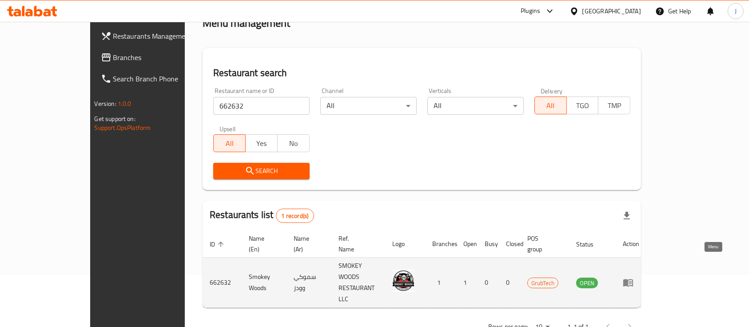
click at [634, 277] on icon "enhanced table" at bounding box center [628, 282] width 11 height 11
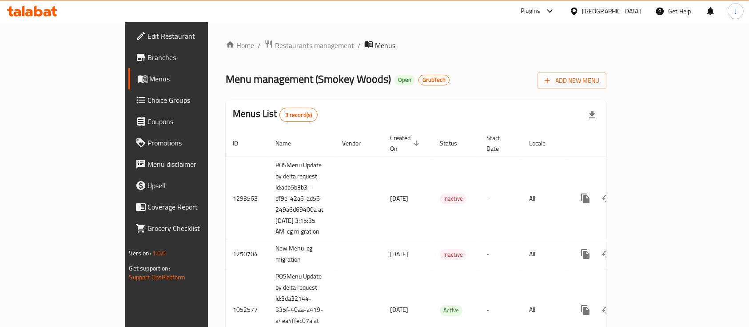
click at [148, 58] on span "Branches" at bounding box center [195, 57] width 95 height 11
